Goal: Information Seeking & Learning: Learn about a topic

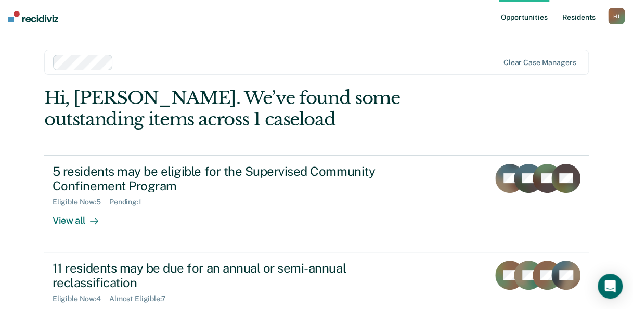
click at [572, 22] on link "Resident s" at bounding box center [579, 16] width 38 height 33
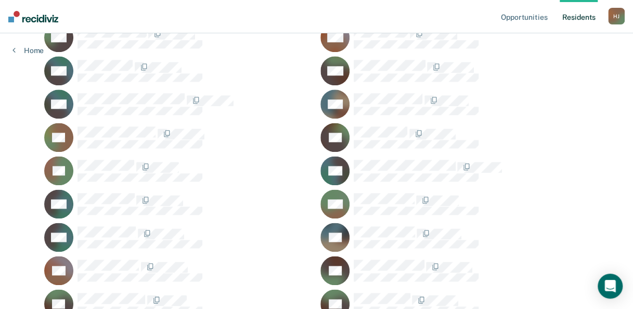
scroll to position [624, 0]
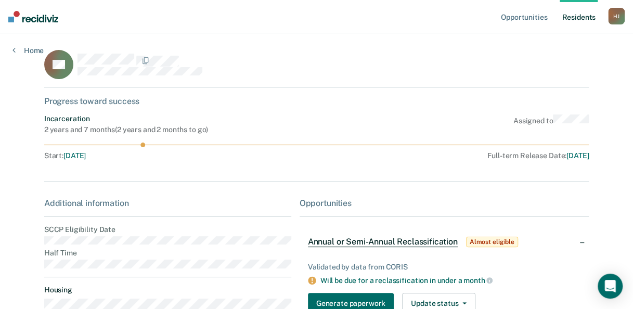
click at [464, 56] on div "LR" at bounding box center [316, 69] width 545 height 38
